Goal: Transaction & Acquisition: Purchase product/service

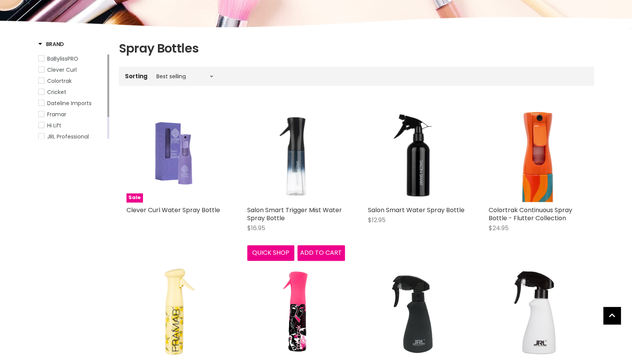
scroll to position [100, 0]
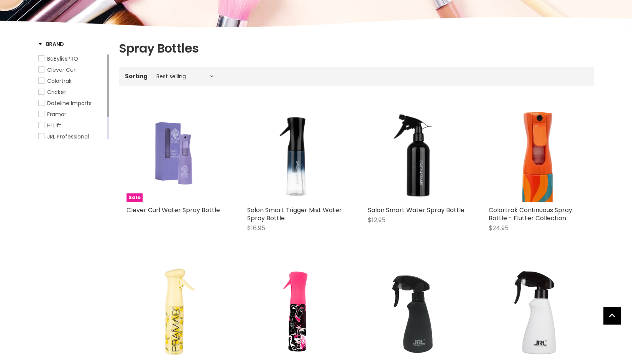
click at [199, 179] on img "Main content" at bounding box center [174, 153] width 73 height 98
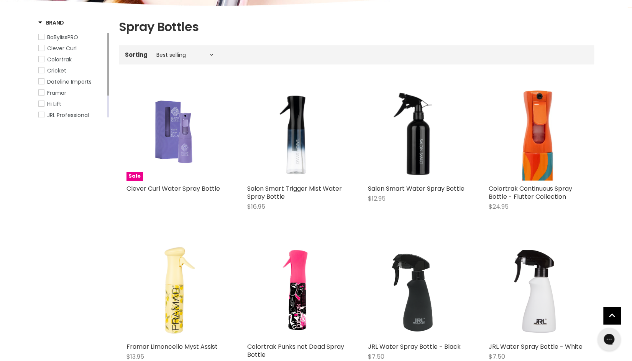
scroll to position [118, 0]
